Goal: Information Seeking & Learning: Check status

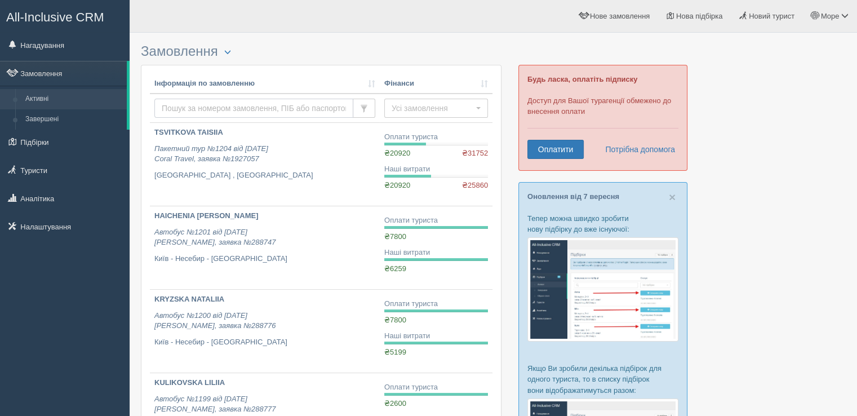
click at [182, 106] on input "text" at bounding box center [253, 108] width 199 height 19
type input "ser"
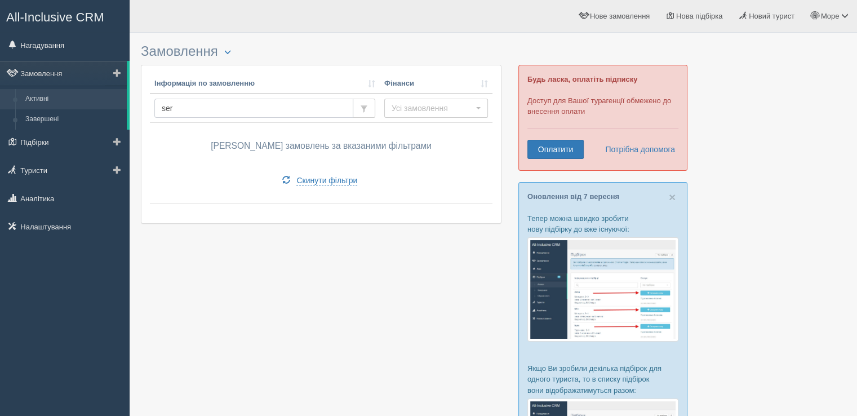
drag, startPoint x: 194, startPoint y: 103, endPoint x: 128, endPoint y: 95, distance: 65.8
click at [128, 95] on div "All-Inclusive CRM Нагадування Замовлення Активні" at bounding box center [428, 368] width 857 height 737
type input "Serh"
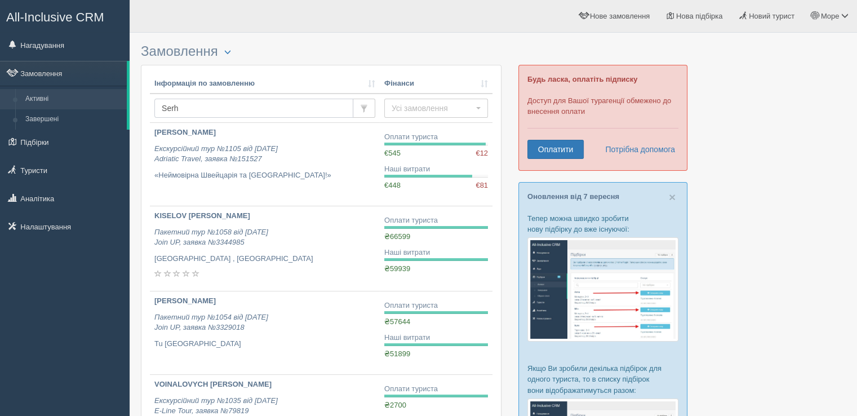
click at [184, 108] on input "Serh" at bounding box center [253, 108] width 199 height 19
type input "Serhii"
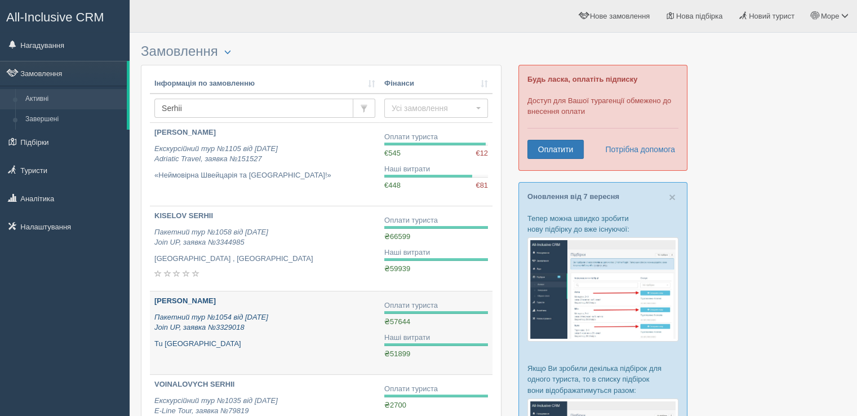
click at [188, 298] on b "[PERSON_NAME]" at bounding box center [184, 300] width 61 height 8
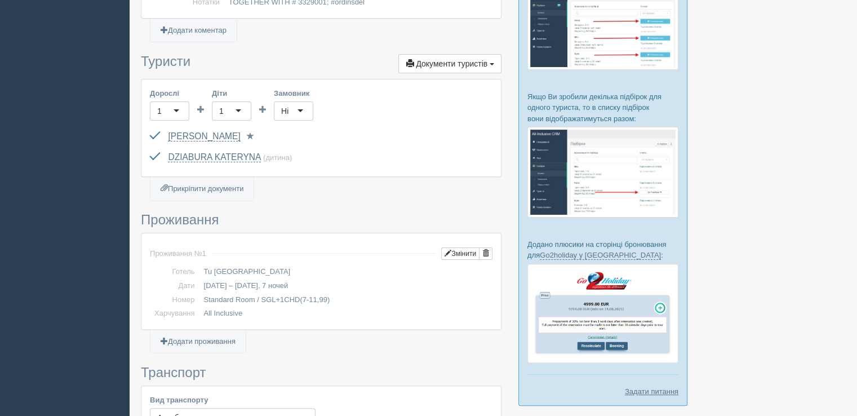
scroll to position [282, 0]
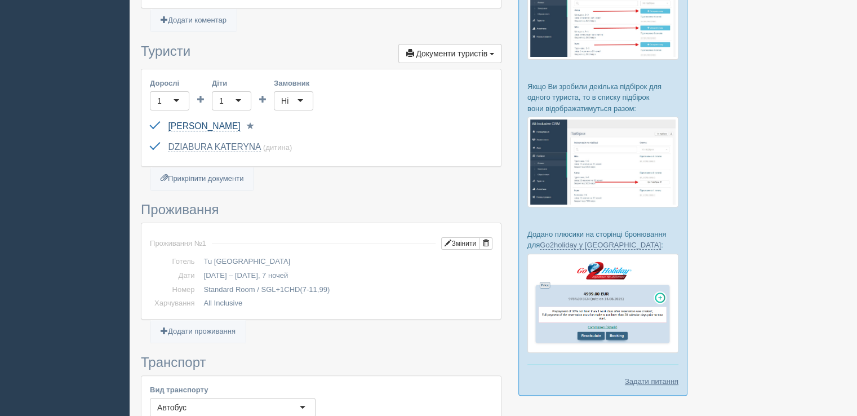
click at [226, 124] on link "SERHIIENKO LIUBOV" at bounding box center [204, 126] width 72 height 10
